Goal: Information Seeking & Learning: Learn about a topic

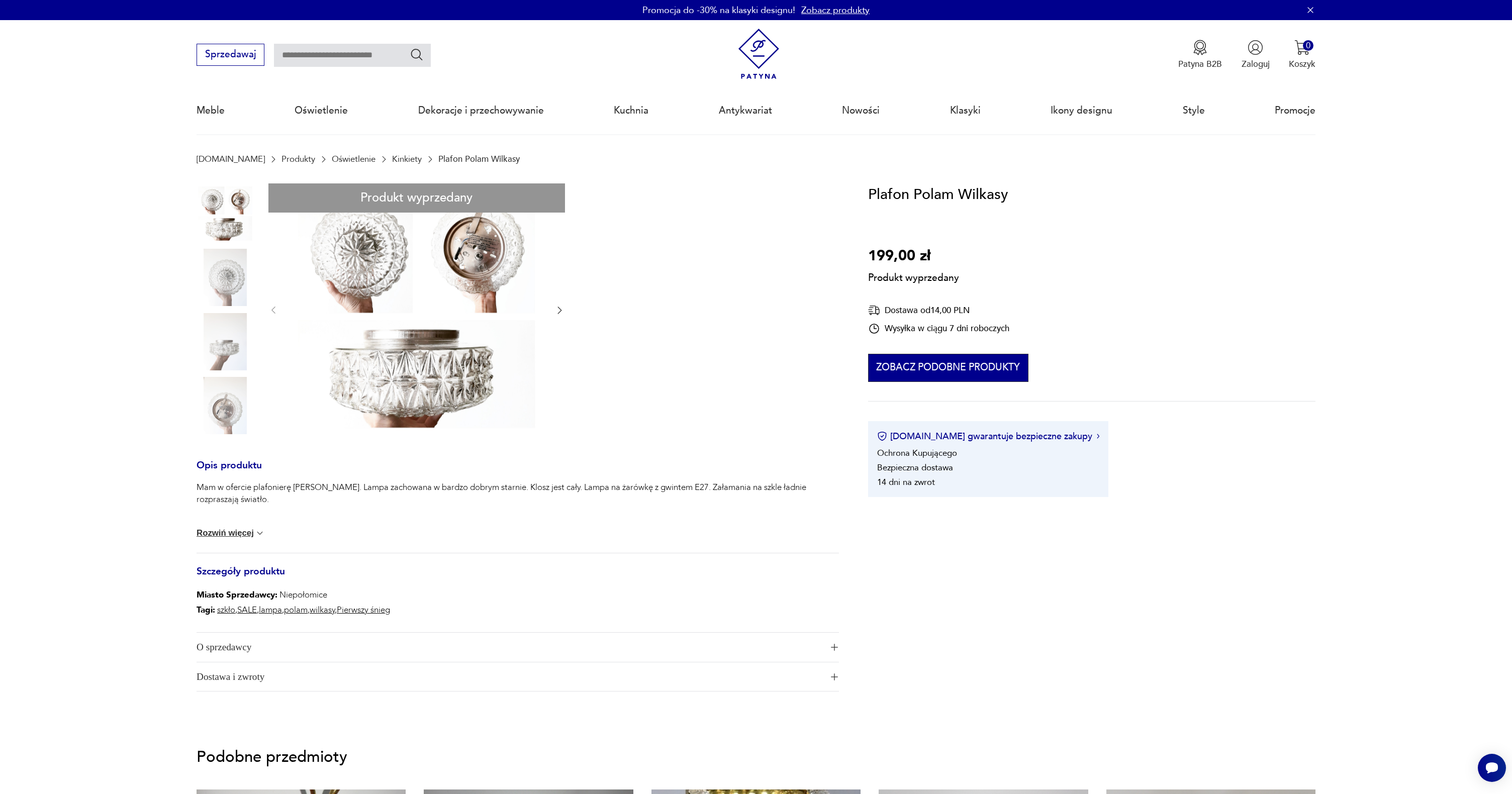
click at [936, 359] on button "Zobacz podobne produkty" at bounding box center [948, 368] width 160 height 28
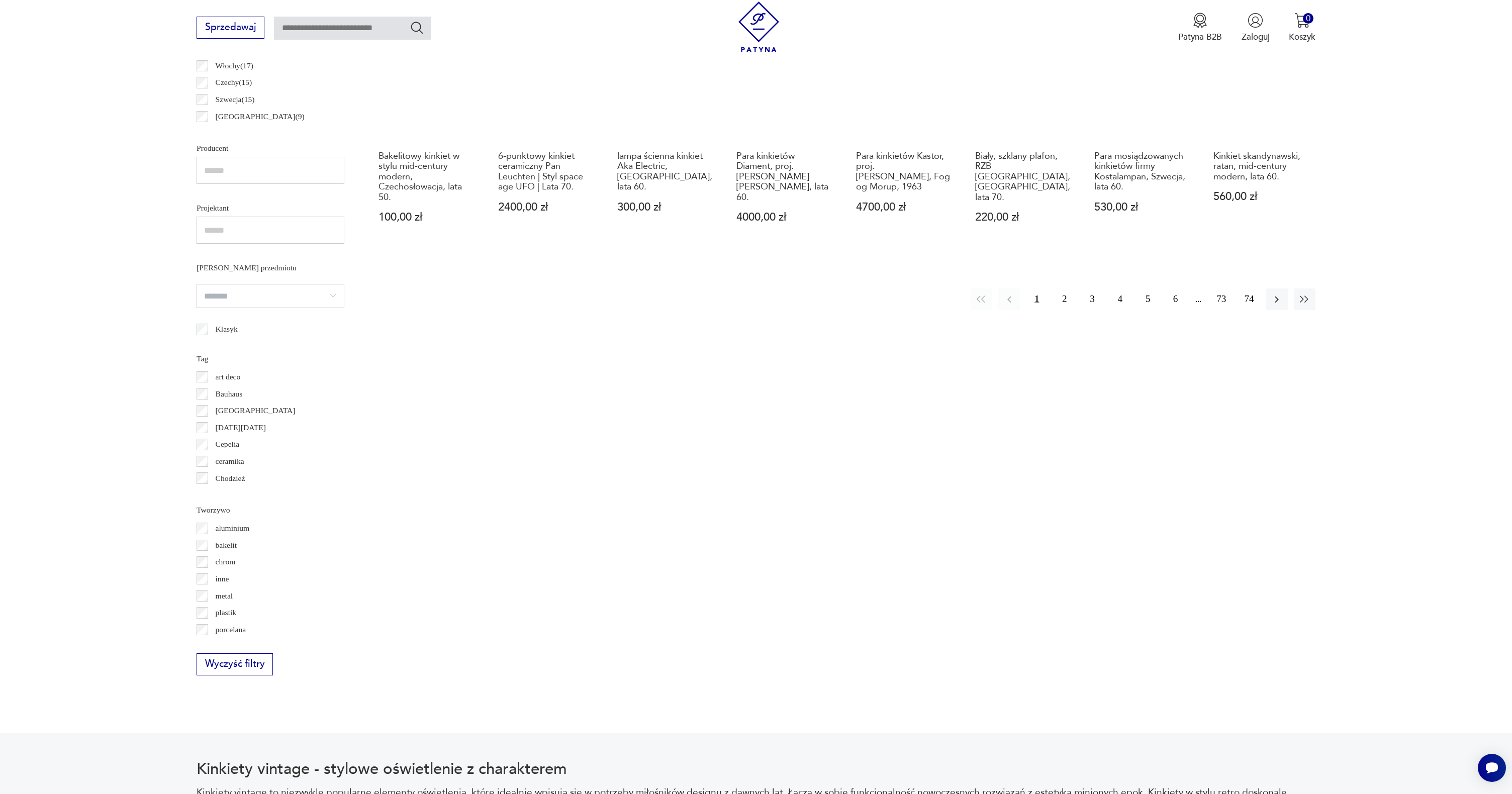
scroll to position [654, 0]
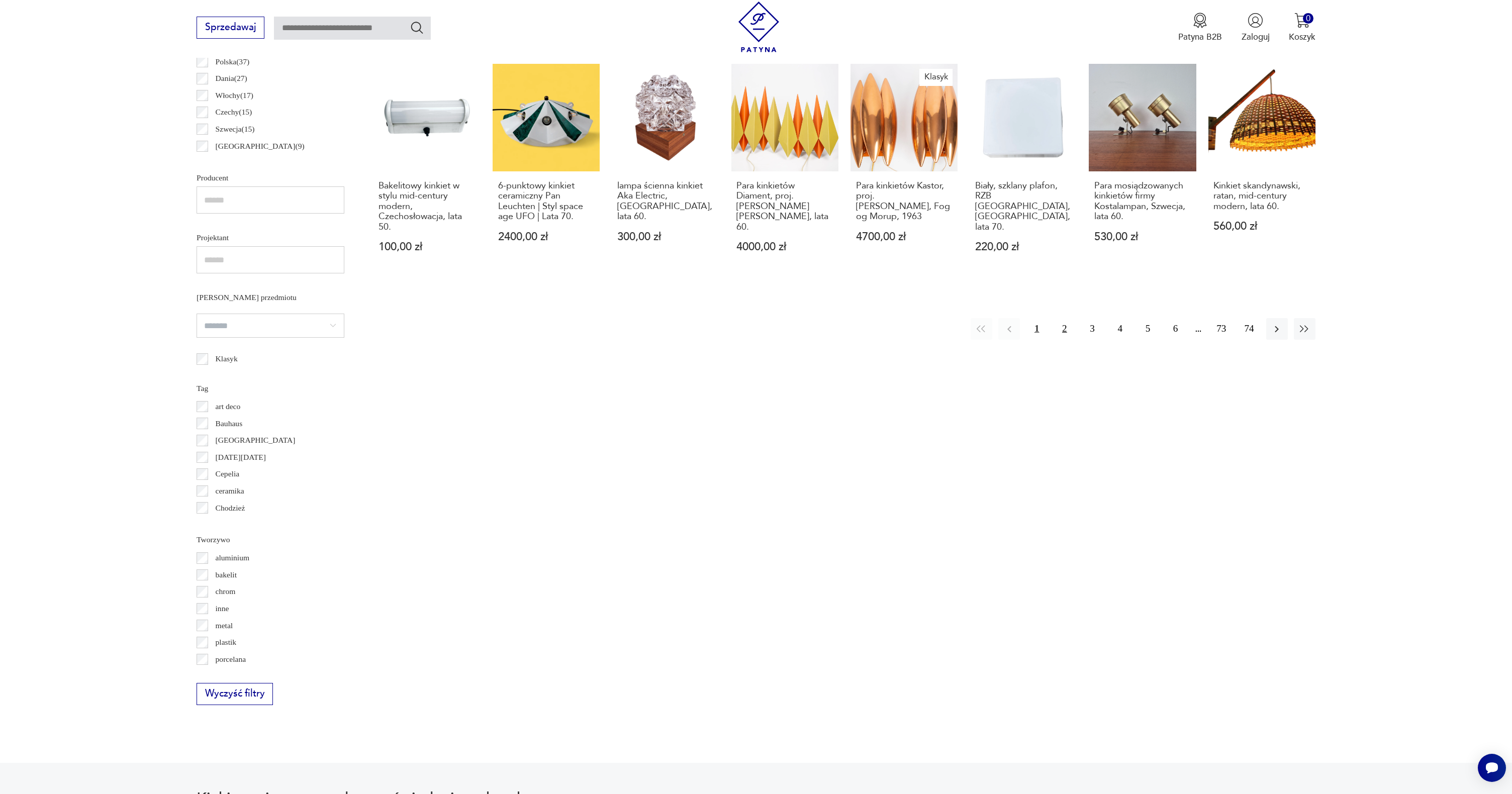
click at [1069, 318] on button "2" at bounding box center [1064, 329] width 21 height 21
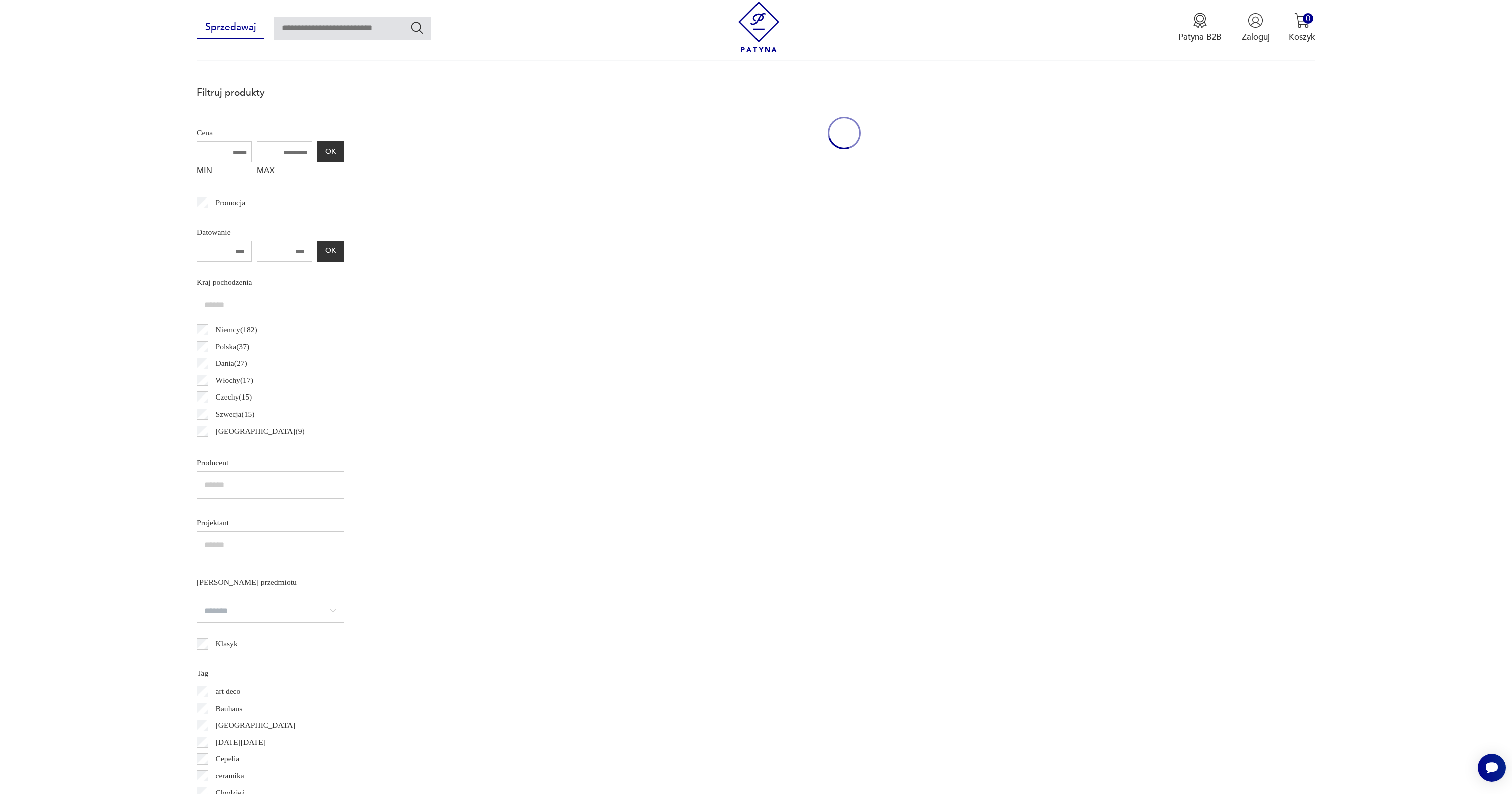
scroll to position [298, 0]
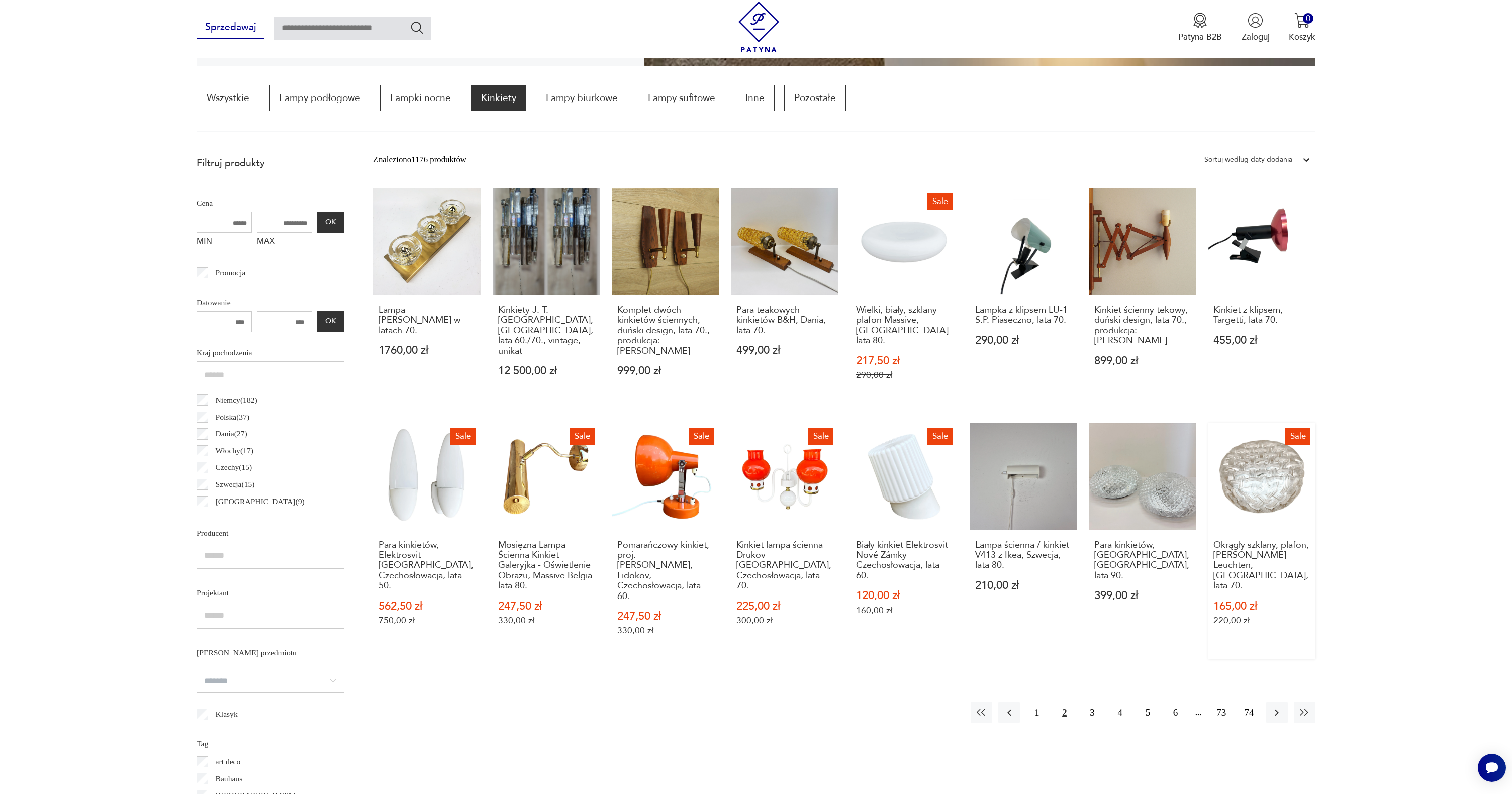
click at [1270, 462] on link "Sale Okrągły szklany, plafon, [PERSON_NAME] Leuchten, Niemcy, lata 70. 165,00 z…" at bounding box center [1262, 541] width 107 height 236
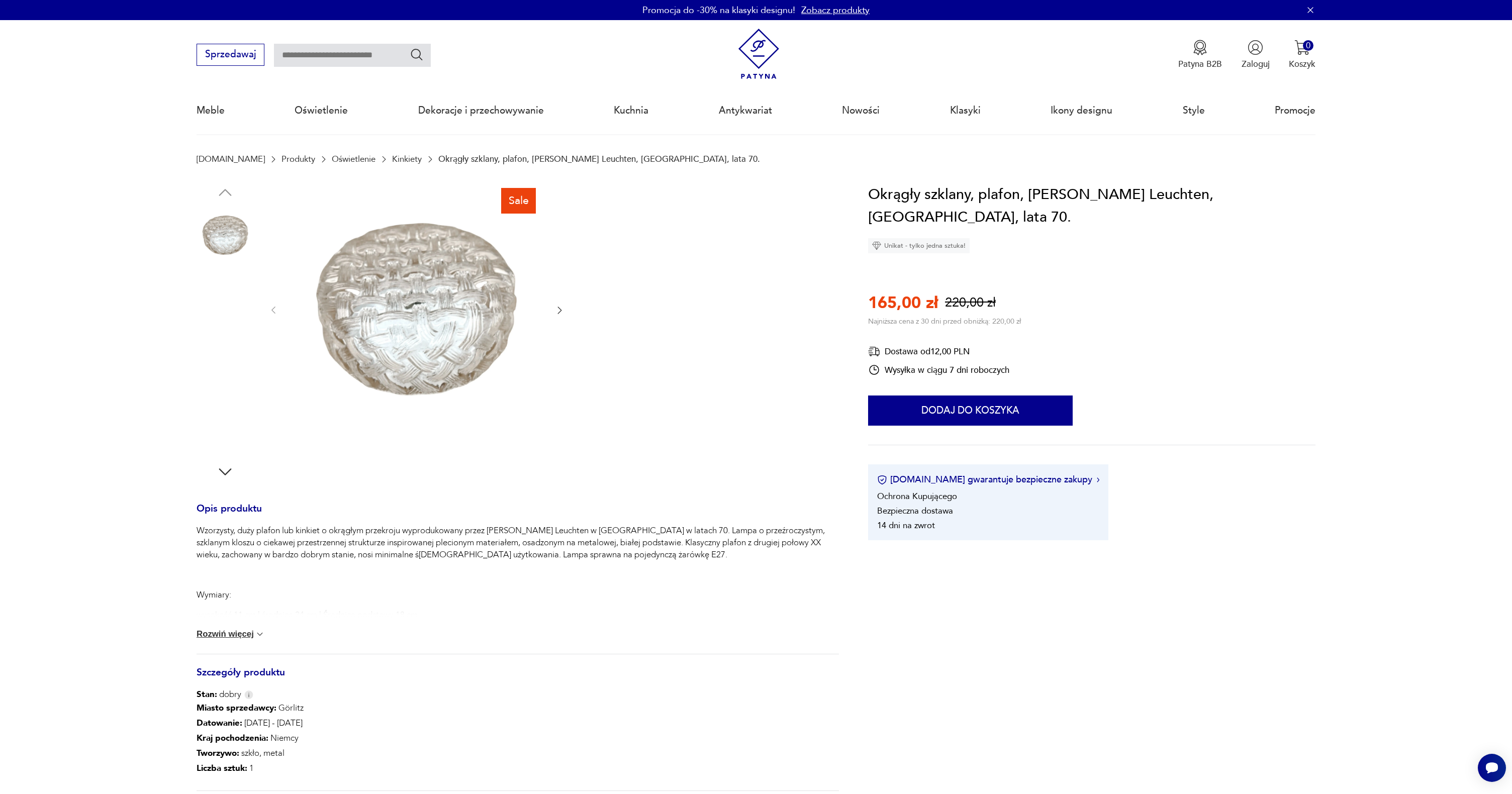
click at [230, 287] on img at bounding box center [224, 298] width 57 height 57
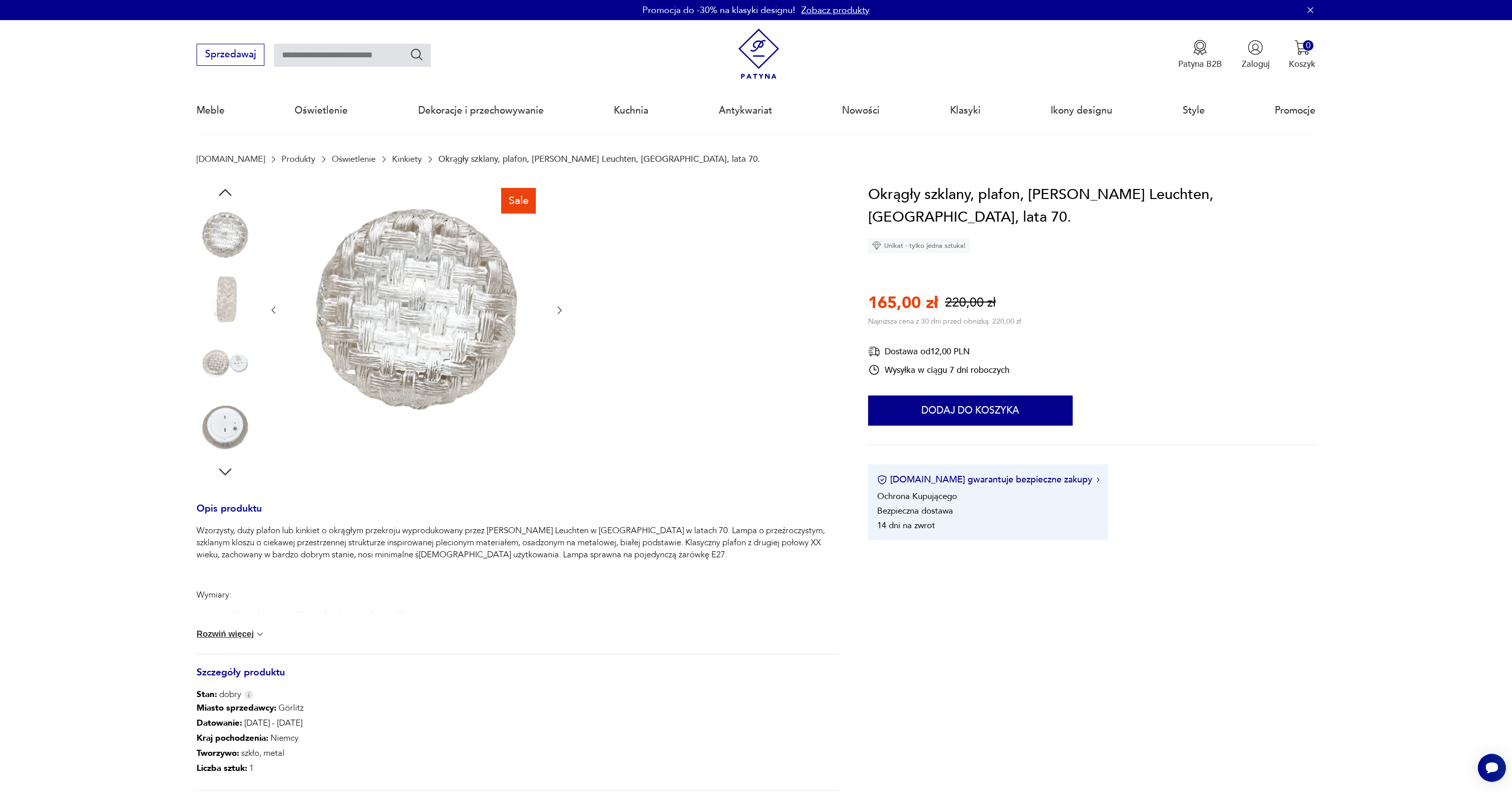
click at [224, 350] on img at bounding box center [224, 363] width 57 height 57
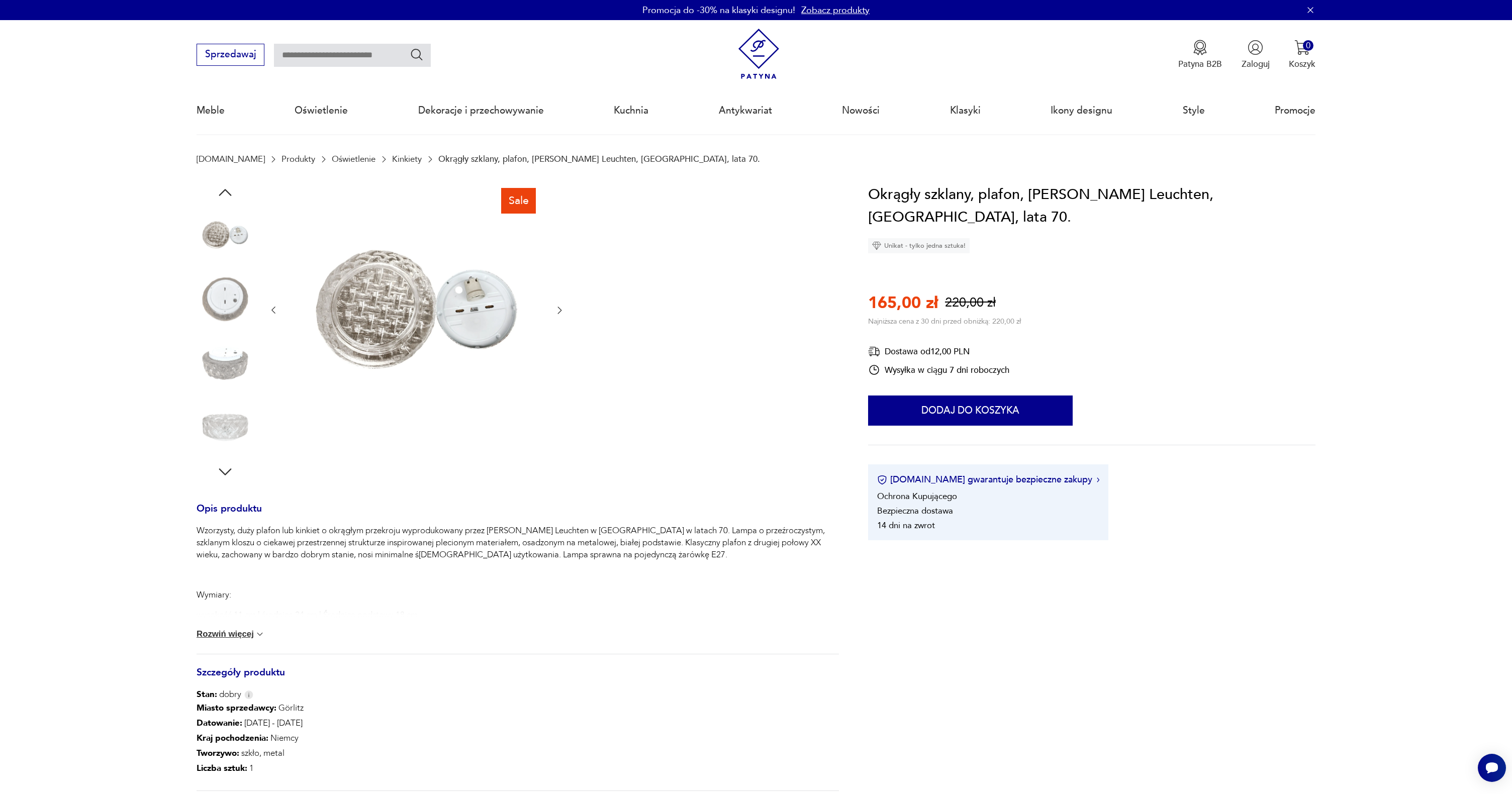
click at [218, 413] on img at bounding box center [224, 427] width 57 height 57
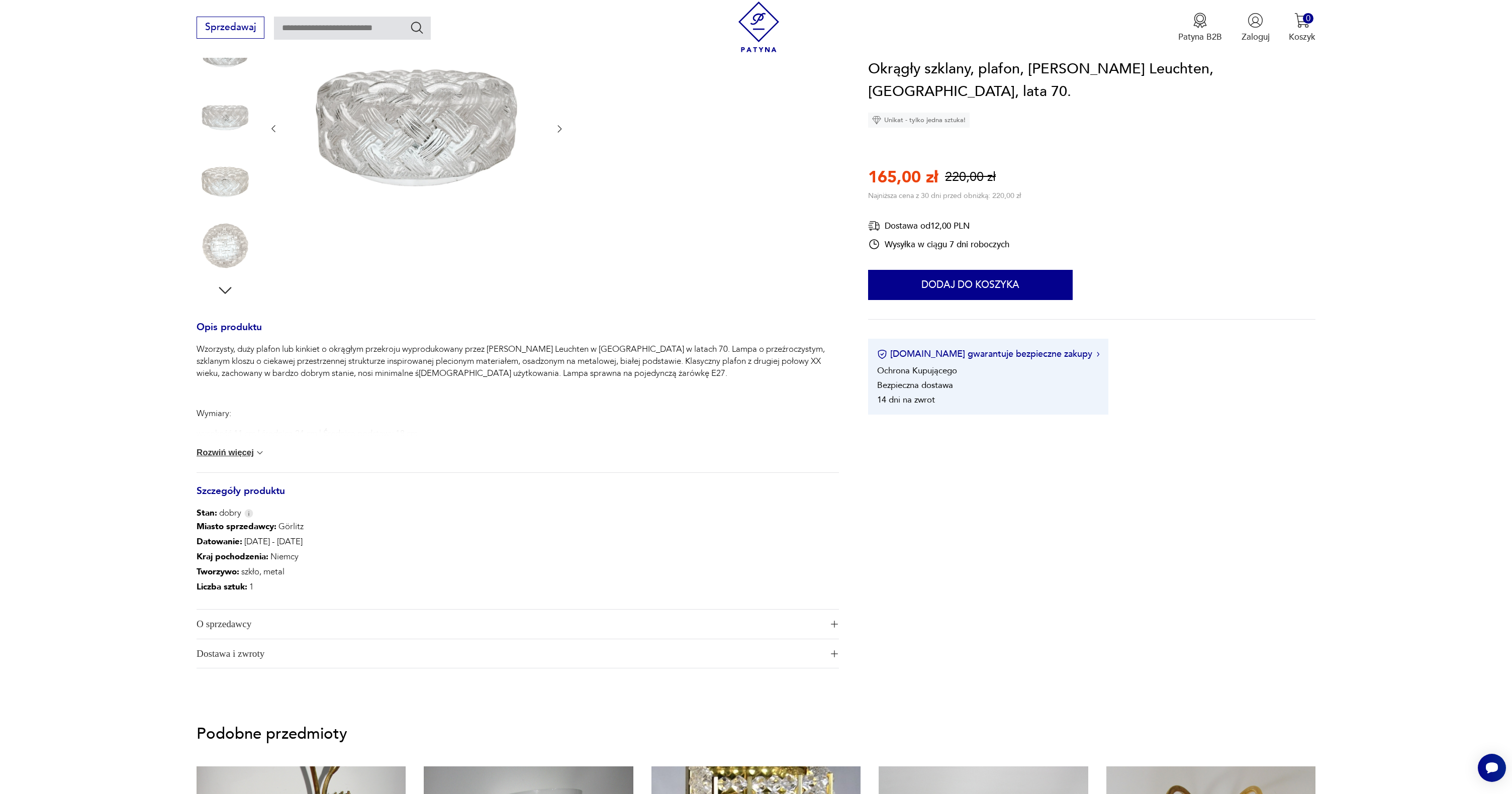
scroll to position [74, 0]
